Goal: Information Seeking & Learning: Learn about a topic

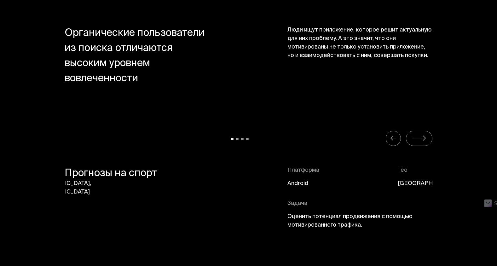
scroll to position [2713, 0]
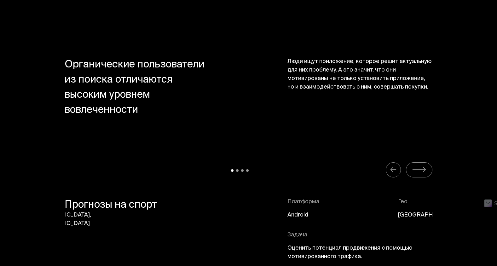
click at [421, 167] on icon "Carousel Navigation" at bounding box center [419, 170] width 15 height 8
click at [387, 167] on button "Carousel Navigation" at bounding box center [393, 169] width 15 height 15
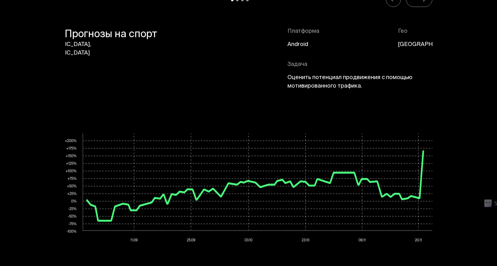
scroll to position [2839, 0]
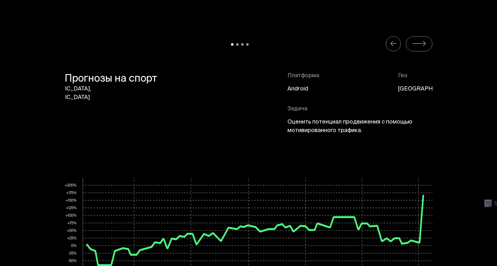
click at [418, 42] on icon "Carousel Navigation" at bounding box center [419, 44] width 15 height 8
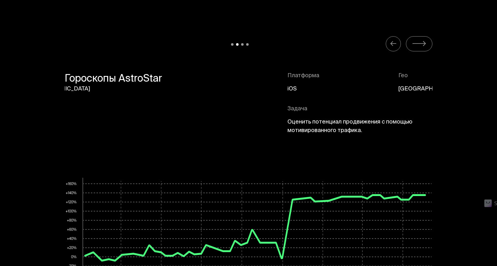
click at [389, 40] on button "Carousel Navigation" at bounding box center [393, 43] width 15 height 15
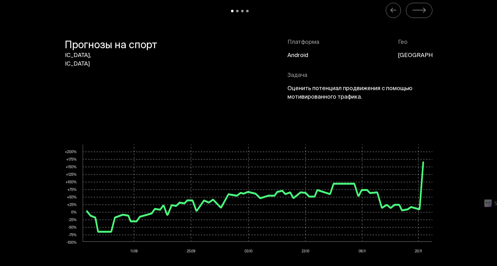
scroll to position [2871, 0]
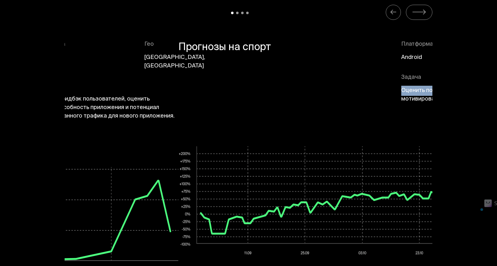
drag, startPoint x: 286, startPoint y: 90, endPoint x: 406, endPoint y: 102, distance: 120.2
click at [406, 102] on div "Прогнозы на спорт Платформа Android Гео [GEOGRAPHIC_DATA] Задача Оценить потенц…" at bounding box center [363, 75] width 368 height 71
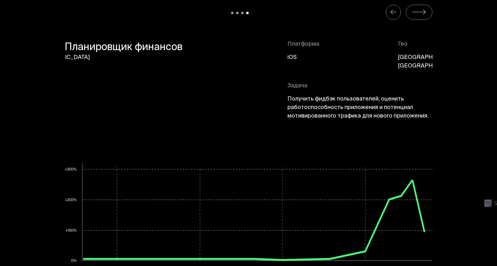
drag, startPoint x: 406, startPoint y: 102, endPoint x: 270, endPoint y: 99, distance: 136.0
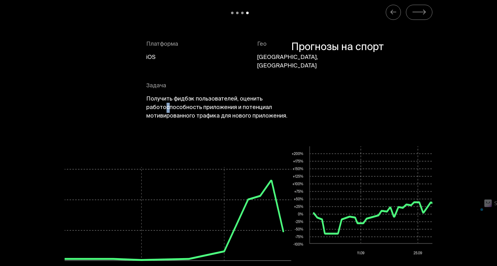
drag, startPoint x: 297, startPoint y: 96, endPoint x: 160, endPoint y: 103, distance: 137.4
click at [163, 103] on span "Получить фидбэк пользователей, оценить работоспособность приложения и потенциал…" at bounding box center [218, 108] width 145 height 26
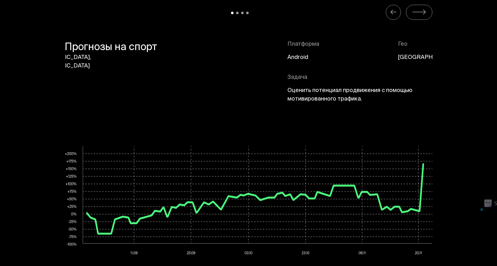
drag, startPoint x: 300, startPoint y: 90, endPoint x: 221, endPoint y: 88, distance: 79.2
click at [299, 90] on span "Оценить потенциал продвижения с помощью мотивированного трафика." at bounding box center [360, 95] width 145 height 17
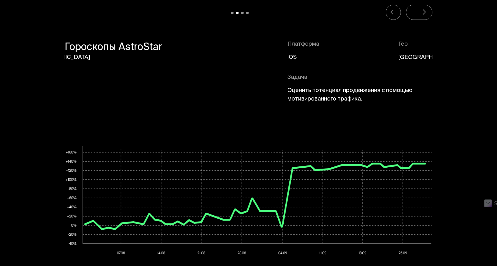
drag, startPoint x: 220, startPoint y: 91, endPoint x: 292, endPoint y: 94, distance: 72.3
click at [286, 94] on div "Гороскопы AstroStar Платформа iOS Гео [GEOGRAPHIC_DATA] Задача Оценить потенциа…" at bounding box center [249, 75] width 368 height 71
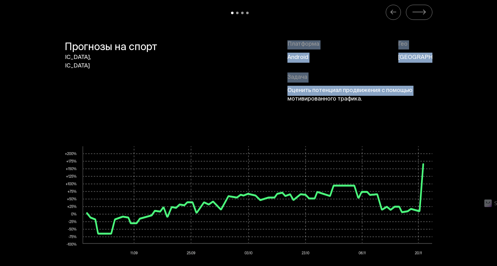
click at [275, 98] on div "Прогнозы на спорт Платформа Android Гео [GEOGRAPHIC_DATA] Задача Оценить потенц…" at bounding box center [249, 75] width 368 height 71
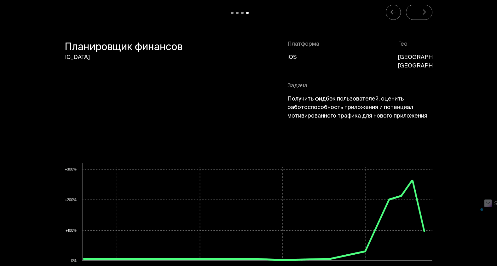
drag, startPoint x: 279, startPoint y: 98, endPoint x: 330, endPoint y: 101, distance: 51.5
click at [330, 101] on span "Получить фидбэк пользователей, оценить работоспособность приложения и потенциал…" at bounding box center [360, 108] width 145 height 26
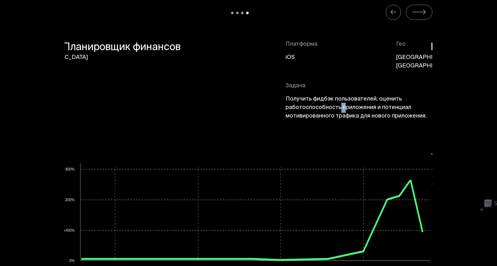
drag, startPoint x: 345, startPoint y: 99, endPoint x: 291, endPoint y: 100, distance: 54.0
click at [297, 100] on span "Получить фидбэк пользователей, оценить работоспособность приложения и потенциал…" at bounding box center [358, 108] width 145 height 26
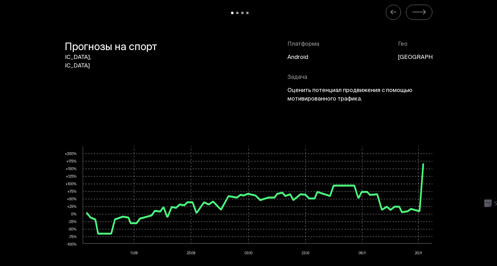
drag, startPoint x: 291, startPoint y: 100, endPoint x: 306, endPoint y: 100, distance: 15.2
click at [306, 100] on span "Оценить потенциал продвижения с помощью мотивированного трафика." at bounding box center [360, 95] width 145 height 17
drag, startPoint x: 349, startPoint y: 87, endPoint x: 306, endPoint y: 88, distance: 42.9
click at [308, 88] on span "Оценить потенциал продвижения с помощью мотивированного трафика." at bounding box center [360, 95] width 145 height 17
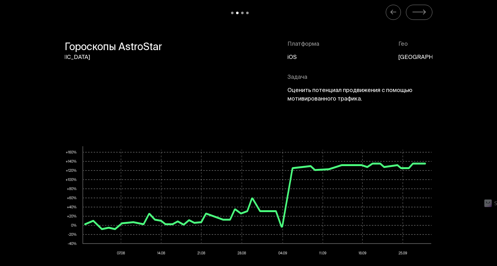
drag, startPoint x: 306, startPoint y: 88, endPoint x: 282, endPoint y: 93, distance: 24.9
click at [282, 93] on div "Гороскопы AstroStar Платформа iOS Гео [GEOGRAPHIC_DATA] Задача Оценить потенциа…" at bounding box center [249, 75] width 368 height 71
drag, startPoint x: 279, startPoint y: 95, endPoint x: 258, endPoint y: 94, distance: 21.5
click at [260, 94] on div "Гороскопы AstroStar Платформа iOS Гео [GEOGRAPHIC_DATA] Задача Оценить потенциа…" at bounding box center [249, 75] width 368 height 71
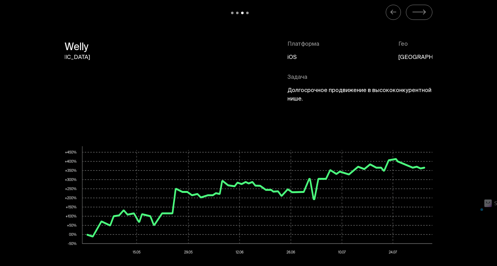
drag, startPoint x: 258, startPoint y: 94, endPoint x: 238, endPoint y: 91, distance: 19.7
click at [238, 91] on div "Welly Платформа iOS Гео [GEOGRAPHIC_DATA] Задача Долгосрочное продвижение в выс…" at bounding box center [249, 75] width 368 height 71
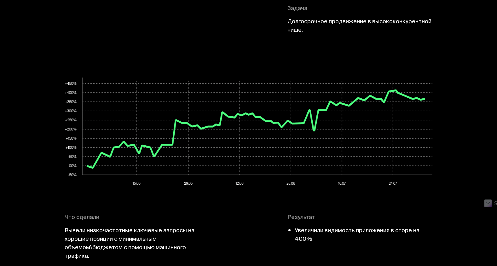
scroll to position [2902, 0]
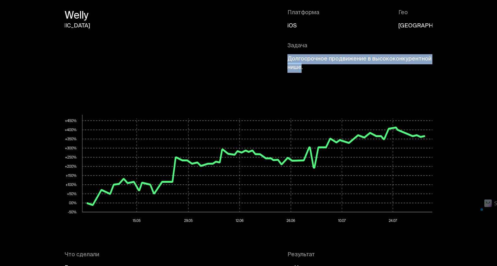
drag, startPoint x: 302, startPoint y: 67, endPoint x: 286, endPoint y: 59, distance: 17.1
click at [286, 59] on div "Welly Платформа iOS Гео [GEOGRAPHIC_DATA] Задача Долгосрочное продвижение в выс…" at bounding box center [249, 44] width 368 height 71
copy span "Долгосрочное продвижение в высококонкурентной нише"
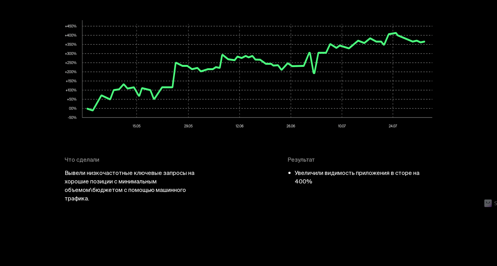
drag, startPoint x: 101, startPoint y: 174, endPoint x: 97, endPoint y: 175, distance: 3.2
click at [99, 175] on span "Вывели низкочастотные ключевые запросы на хорошие позиции с минимальным объемом…" at bounding box center [137, 187] width 145 height 34
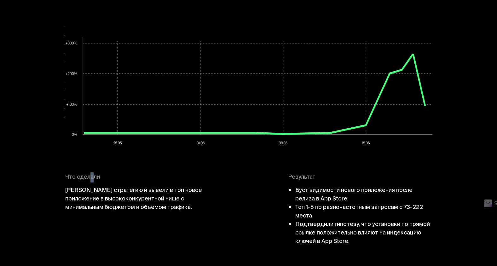
drag, startPoint x: 89, startPoint y: 173, endPoint x: 131, endPoint y: 176, distance: 42.4
click at [128, 175] on div "Что сделали Разработали стратегию и вывели в топ новое приложение в высококонку…" at bounding box center [170, 206] width 210 height 65
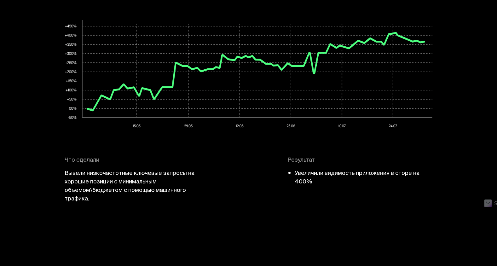
drag, startPoint x: 131, startPoint y: 176, endPoint x: 90, endPoint y: 182, distance: 41.1
click at [90, 182] on span "Вывели низкочастотные ключевые запросы на хорошие позиции с минимальным объемом…" at bounding box center [137, 187] width 145 height 34
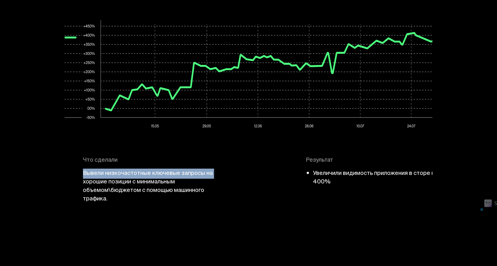
drag, startPoint x: 67, startPoint y: 172, endPoint x: 76, endPoint y: 178, distance: 10.9
click at [83, 178] on span "Вывели низкочастотные ключевые запросы на хорошие позиции с минимальным объемом…" at bounding box center [155, 187] width 145 height 34
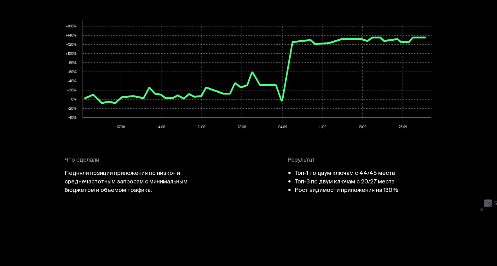
drag, startPoint x: 76, startPoint y: 178, endPoint x: 142, endPoint y: 185, distance: 66.3
click at [168, 181] on div "Что сделали Подняли позиции приложения по низко- и среднечастотным запросам с м…" at bounding box center [170, 175] width 210 height 39
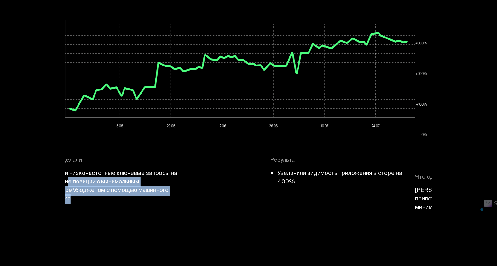
drag, startPoint x: 88, startPoint y: 197, endPoint x: 91, endPoint y: 178, distance: 19.5
click at [91, 178] on span "Вывели низкочастотные ключевые запросы на хорошие позиции с минимальным объемом…" at bounding box center [119, 187] width 145 height 34
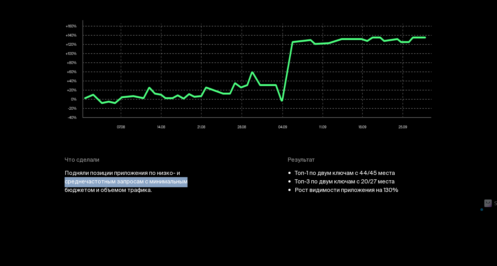
drag, startPoint x: 251, startPoint y: 179, endPoint x: 205, endPoint y: 179, distance: 45.4
click at [207, 179] on div "Что сделали Подняли позиции приложения по низко- и среднечастотным запросам с м…" at bounding box center [249, 179] width 368 height 46
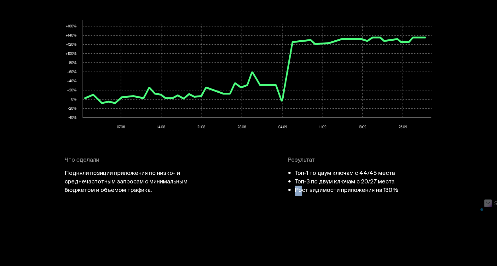
drag, startPoint x: 205, startPoint y: 179, endPoint x: 213, endPoint y: 187, distance: 11.4
click at [295, 187] on li "Рост видимости приложения на 130%" at bounding box center [347, 191] width 104 height 9
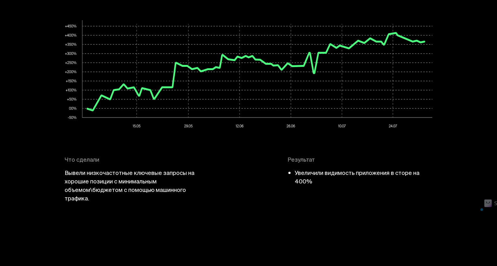
click at [95, 170] on span "Вывели низкочастотные ключевые запросы на хорошие позиции с минимальным объемом…" at bounding box center [137, 187] width 145 height 34
click at [96, 172] on span "Вывели низкочастотные ключевые запросы на хорошие позиции с минимальным объемом…" at bounding box center [137, 187] width 145 height 34
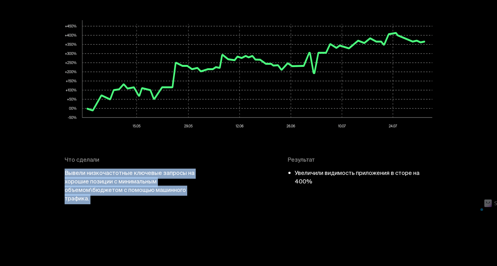
click at [96, 172] on span "Вывели низкочастотные ключевые запросы на хорошие позиции с минимальным объемом…" at bounding box center [137, 187] width 145 height 34
copy div "Вывели низкочастотные ключевые запросы на хорошие позиции с минимальным объемом…"
